Goal: Task Accomplishment & Management: Manage account settings

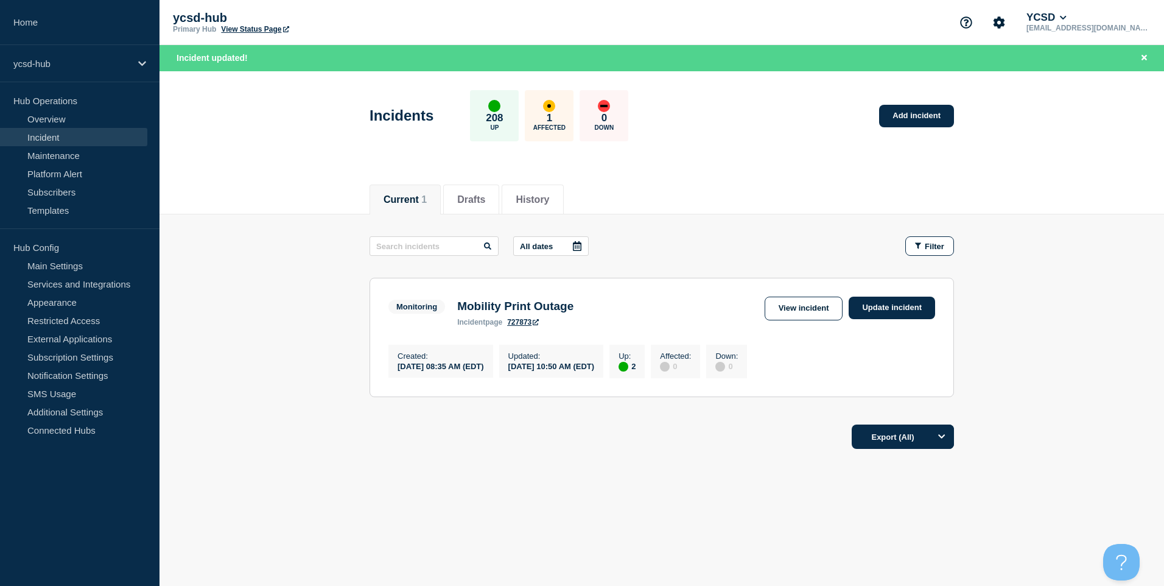
click at [546, 313] on h3 "Mobility Print Outage" at bounding box center [515, 306] width 116 height 13
click at [725, 310] on link "Update incident" at bounding box center [892, 307] width 86 height 23
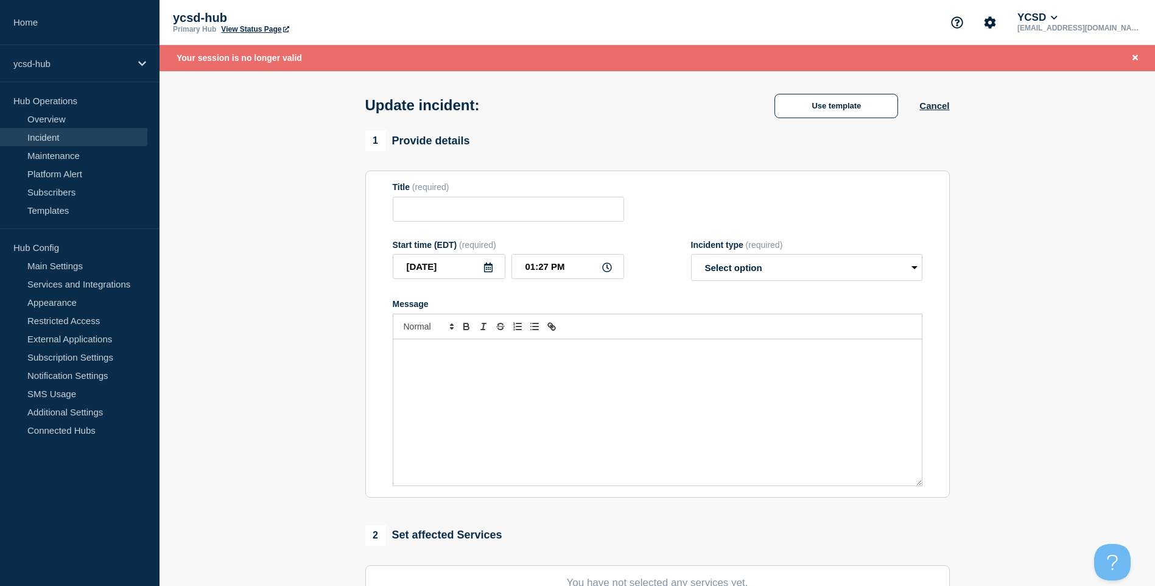
click at [622, 374] on div "Message" at bounding box center [657, 412] width 528 height 146
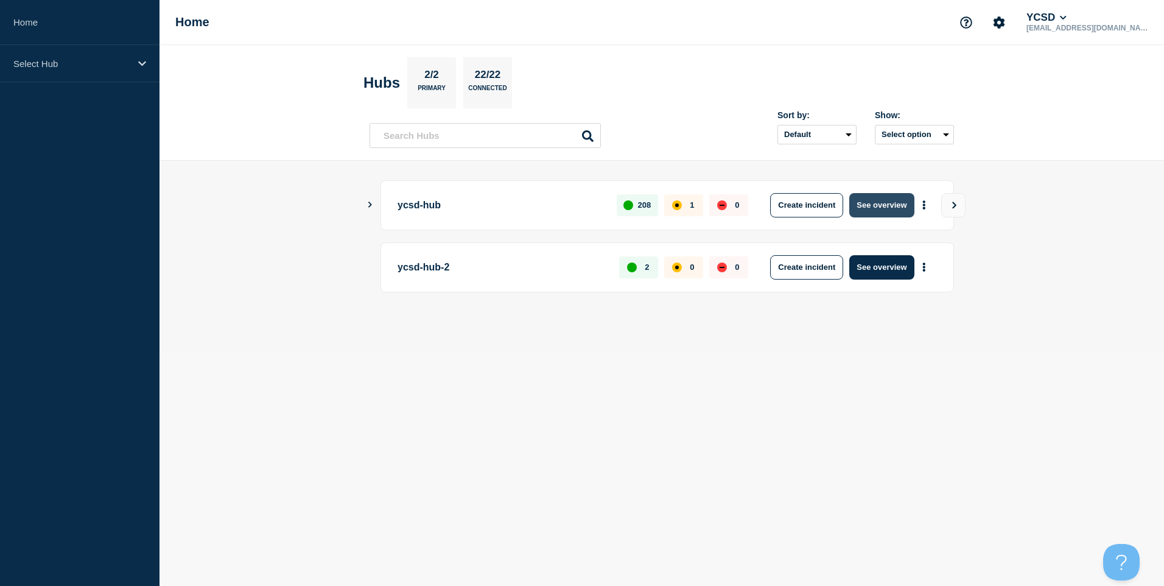
click at [878, 204] on button "See overview" at bounding box center [881, 205] width 65 height 24
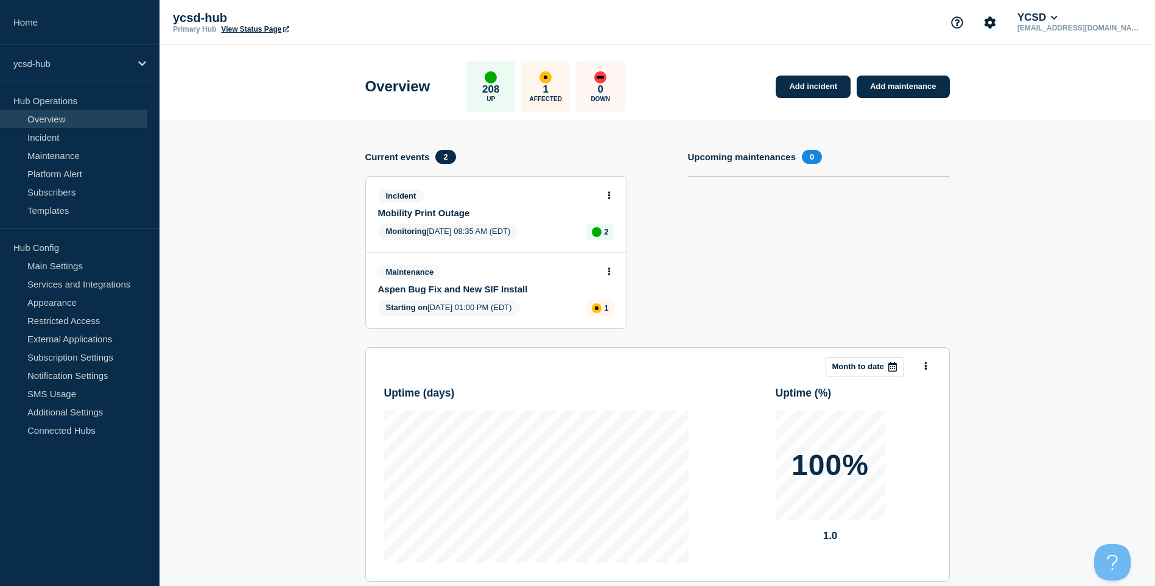
click at [611, 200] on button at bounding box center [609, 196] width 10 height 10
click at [610, 219] on div "View incident Update incident" at bounding box center [608, 233] width 93 height 60
click at [609, 225] on link "View incident" at bounding box center [604, 225] width 50 height 10
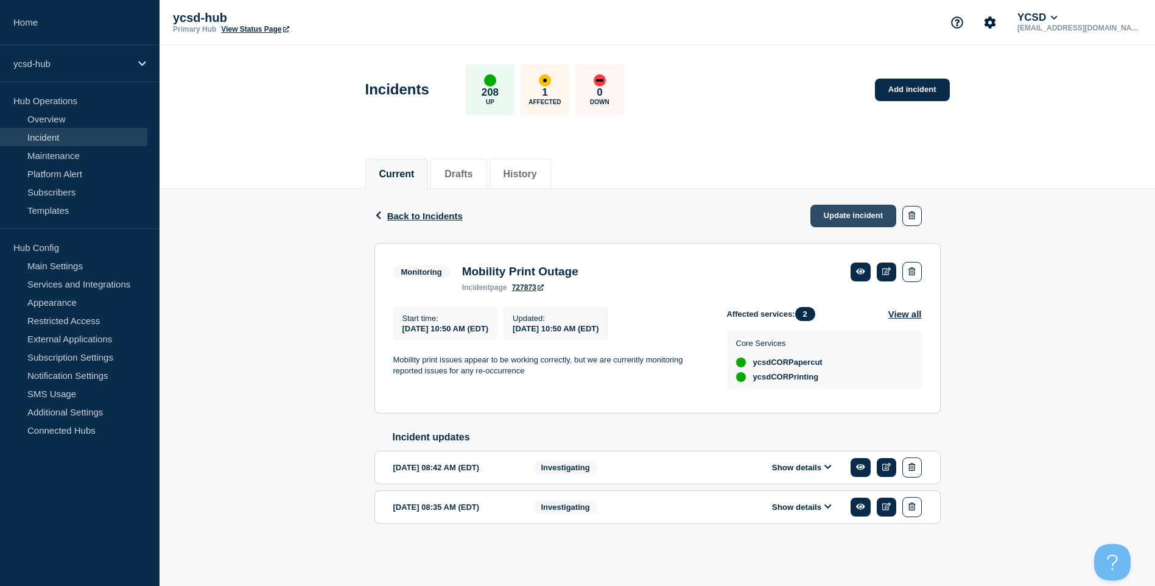
click at [891, 221] on link "Update incident" at bounding box center [853, 216] width 86 height 23
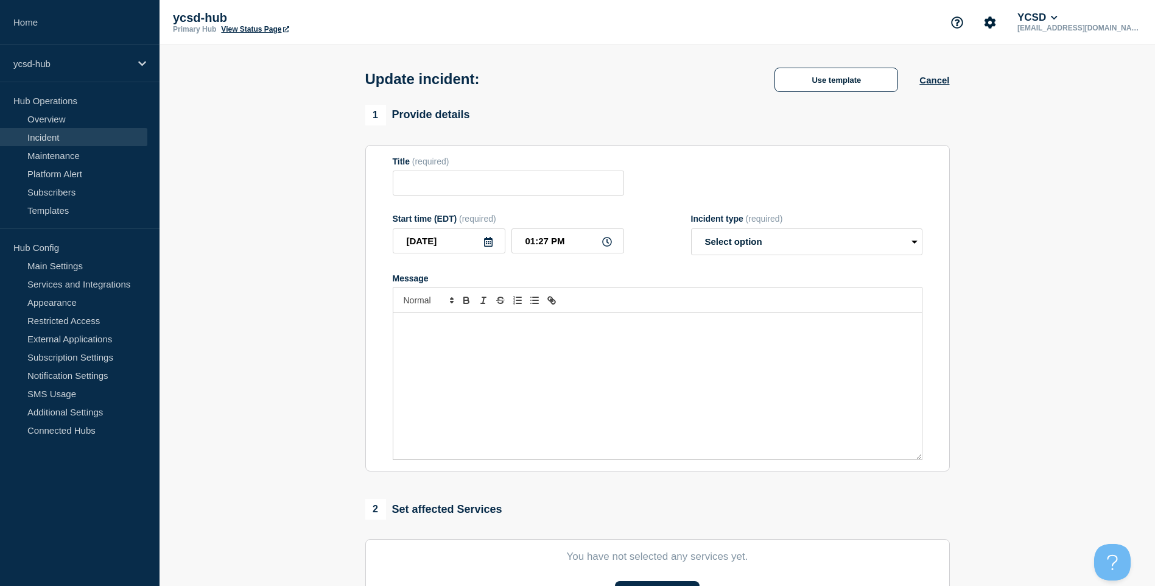
type input "Mobility Print Outage"
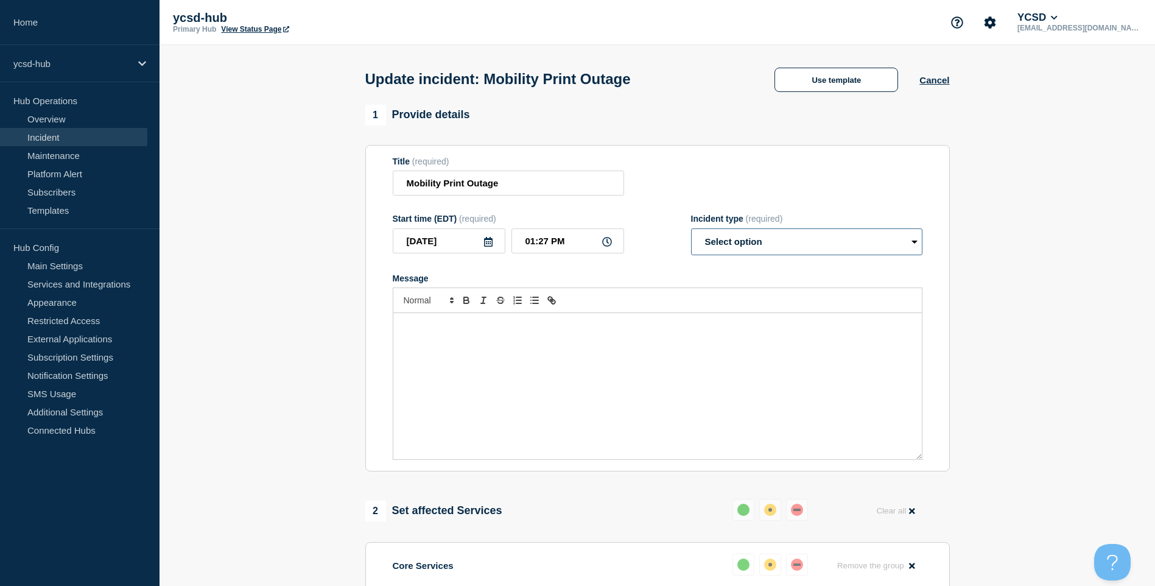
click at [844, 252] on select "Select option Investigating Identified Monitoring Resolved" at bounding box center [806, 241] width 231 height 27
select select "resolved"
click at [691, 231] on select "Select option Investigating Identified Monitoring Resolved" at bounding box center [806, 241] width 231 height 27
click at [650, 374] on div "Message" at bounding box center [657, 386] width 528 height 146
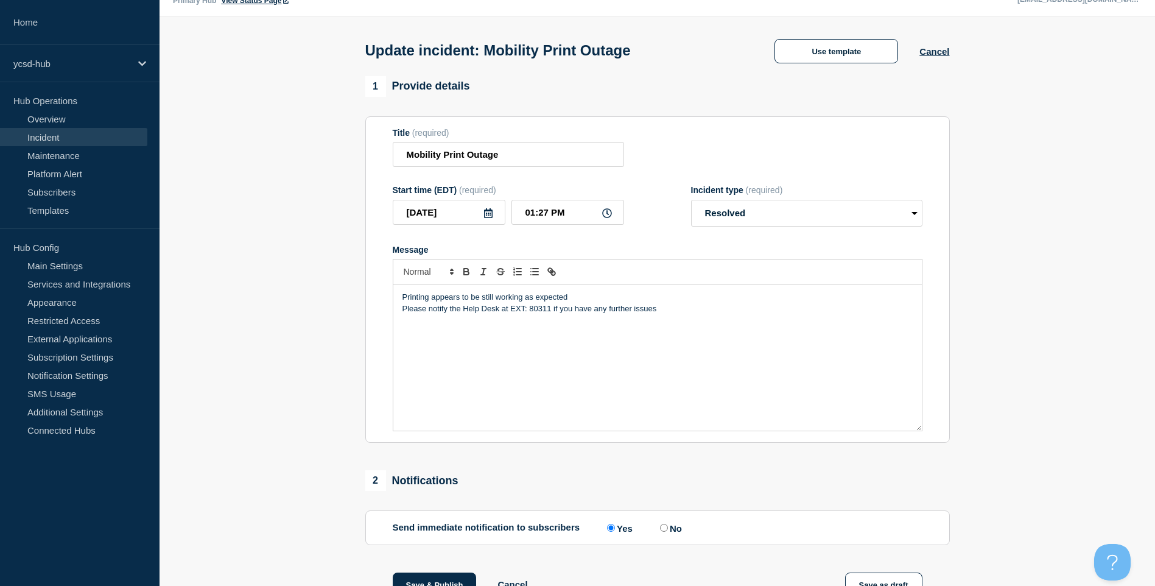
scroll to position [273, 0]
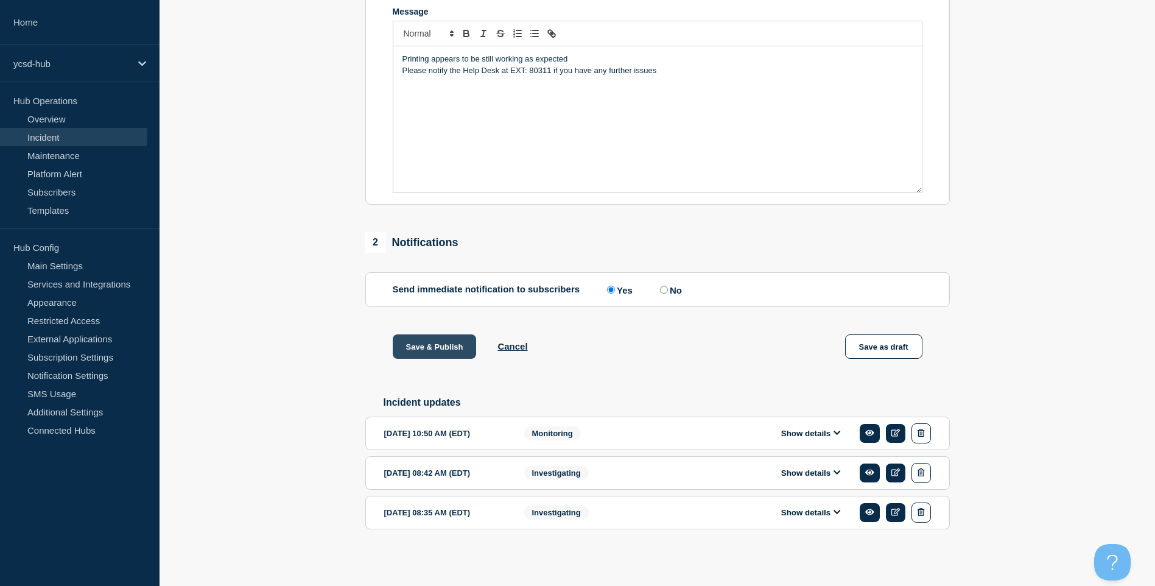
click at [445, 346] on button "Save & Publish" at bounding box center [435, 346] width 84 height 24
